Goal: Download file/media

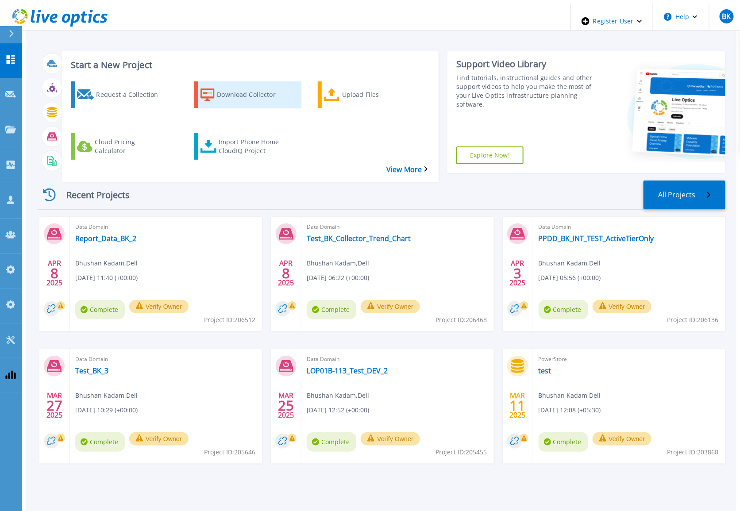
click at [240, 84] on div "Download Collector" at bounding box center [252, 95] width 71 height 22
